Goal: Transaction & Acquisition: Book appointment/travel/reservation

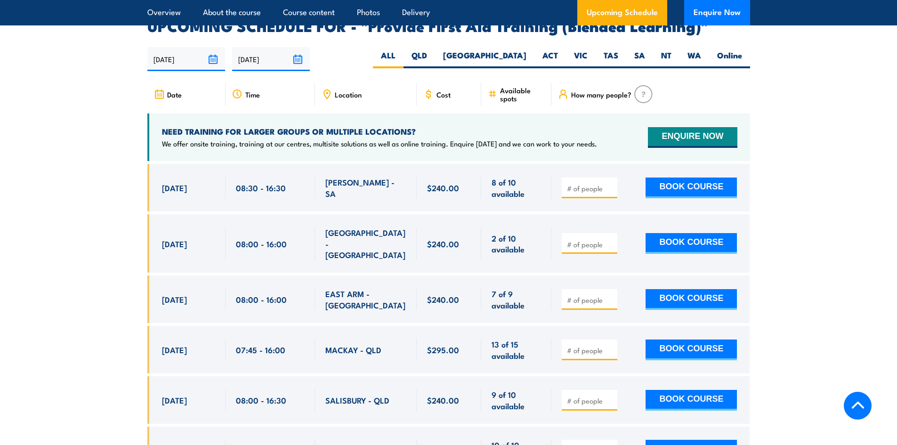
scroll to position [1837, 0]
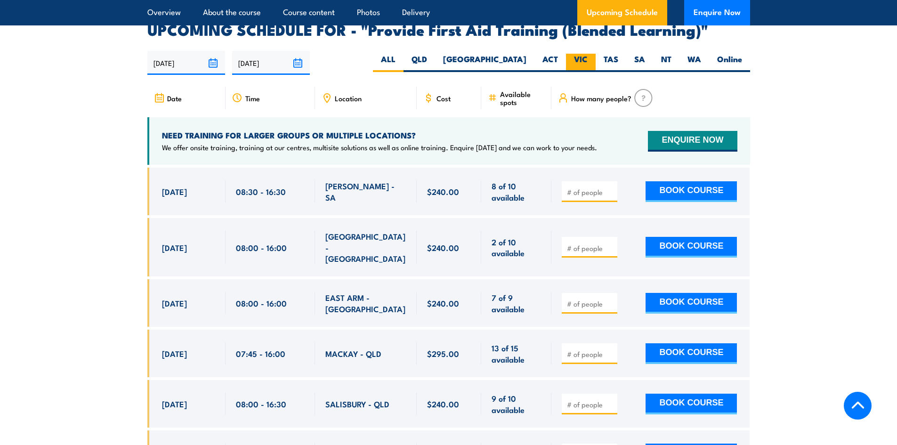
click at [576, 68] on label "VIC" at bounding box center [581, 63] width 30 height 18
click at [588, 60] on input "VIC" at bounding box center [591, 57] width 6 height 6
radio input "true"
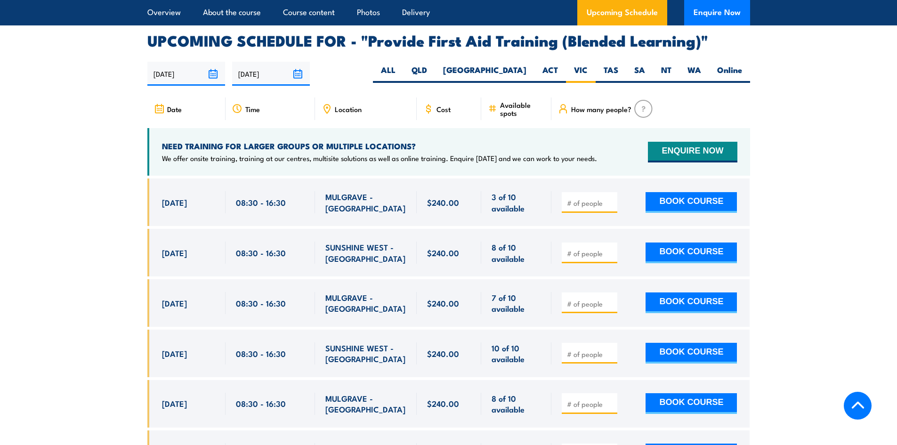
scroll to position [1819, 0]
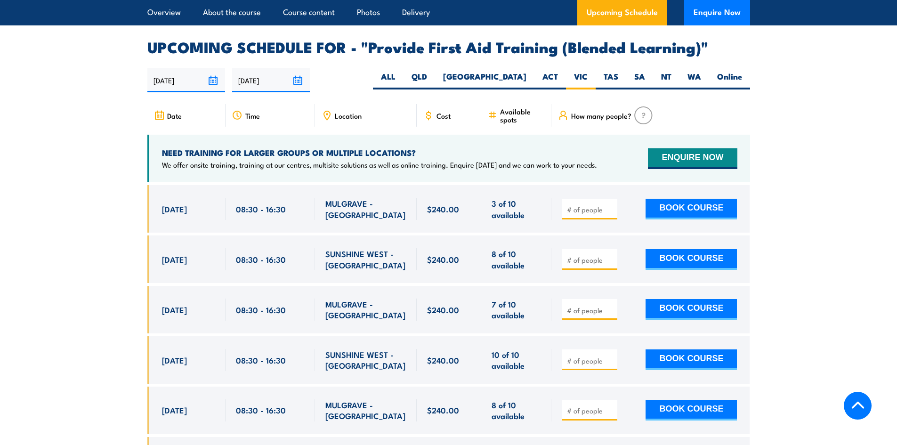
click at [586, 204] on div at bounding box center [650, 209] width 198 height 48
click at [583, 211] on span at bounding box center [589, 208] width 49 height 11
click at [581, 214] on input "number" at bounding box center [590, 209] width 47 height 9
type input "1"
click at [789, 223] on section "UPCOMING SCHEDULE FOR - "Provide First Aid Training (Blended Learning)" 14/08/2…" at bounding box center [448, 369] width 897 height 659
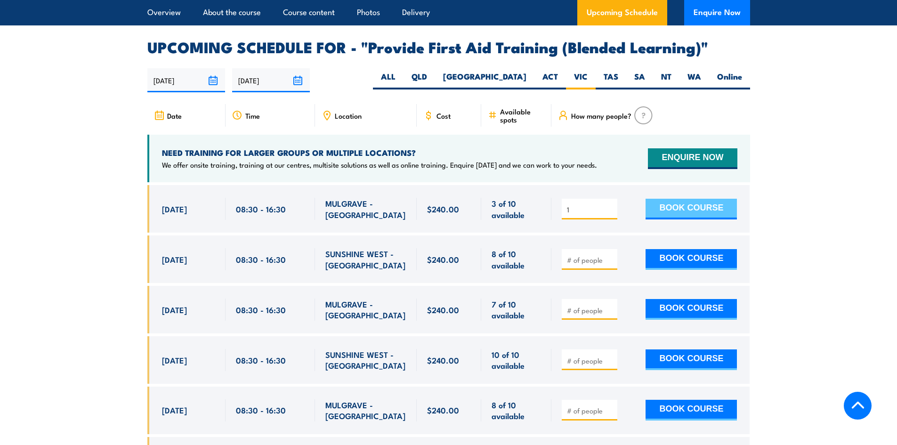
click at [672, 215] on button "BOOK COURSE" at bounding box center [691, 209] width 91 height 21
